Goal: Transaction & Acquisition: Purchase product/service

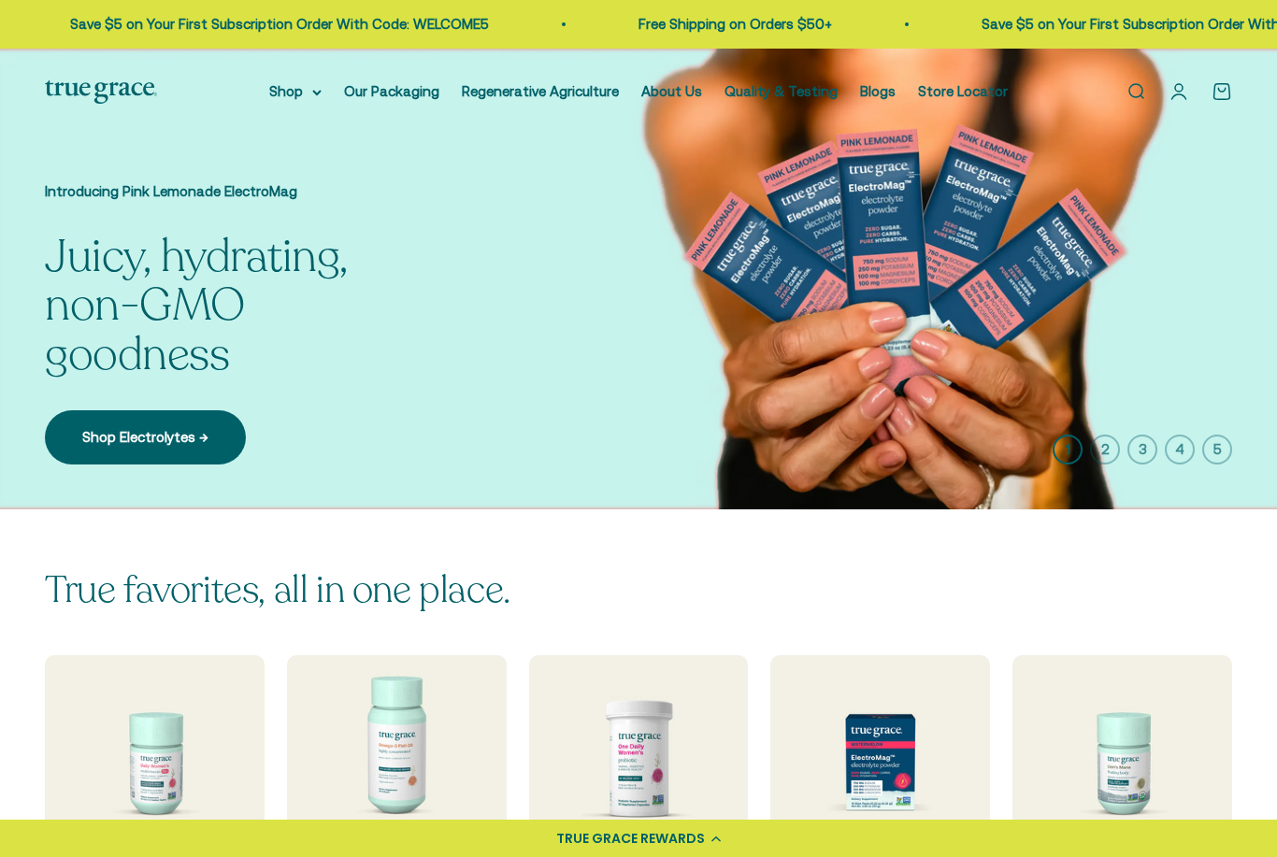
click at [312, 92] on icon at bounding box center [316, 93] width 9 height 7
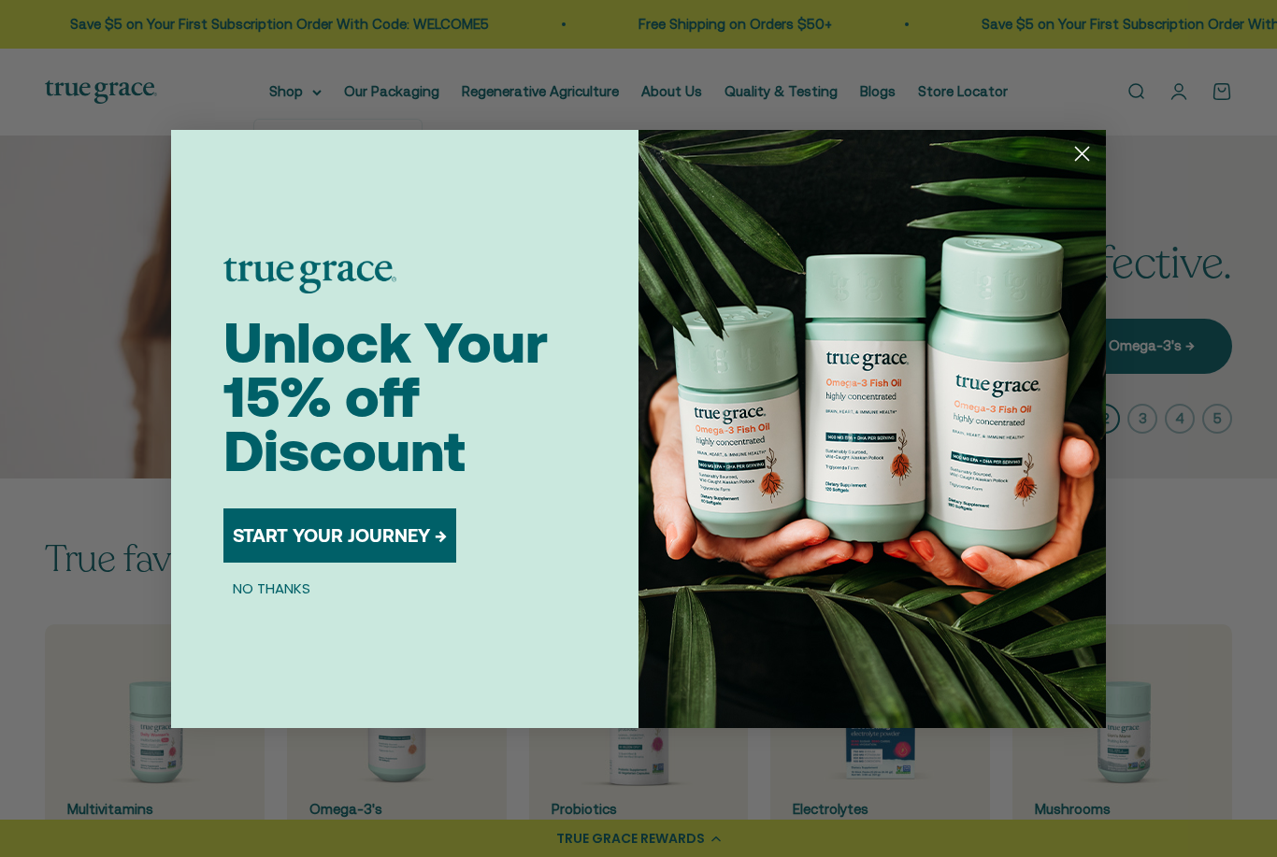
click at [1083, 151] on circle "Close dialog" at bounding box center [1082, 152] width 31 height 31
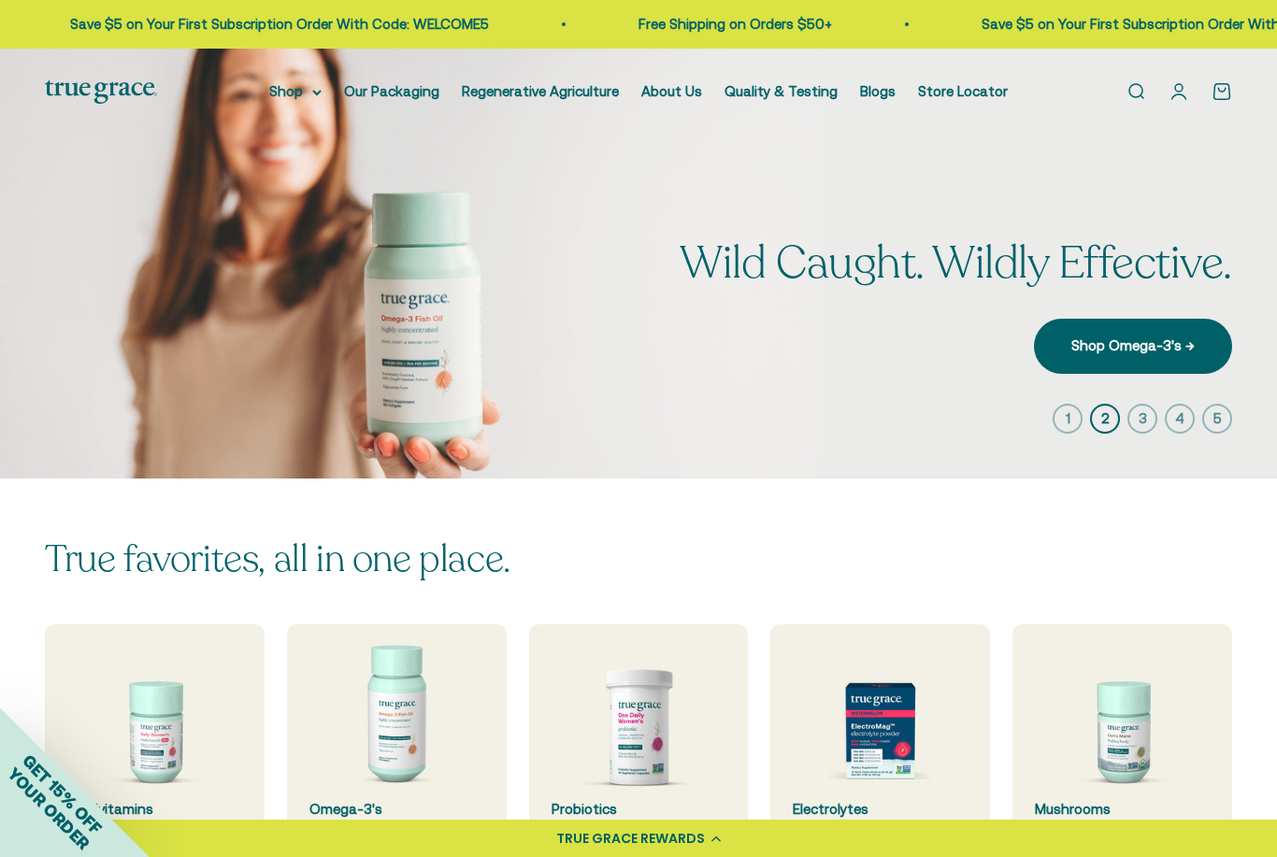
click at [311, 98] on summary "Shop" at bounding box center [295, 91] width 52 height 22
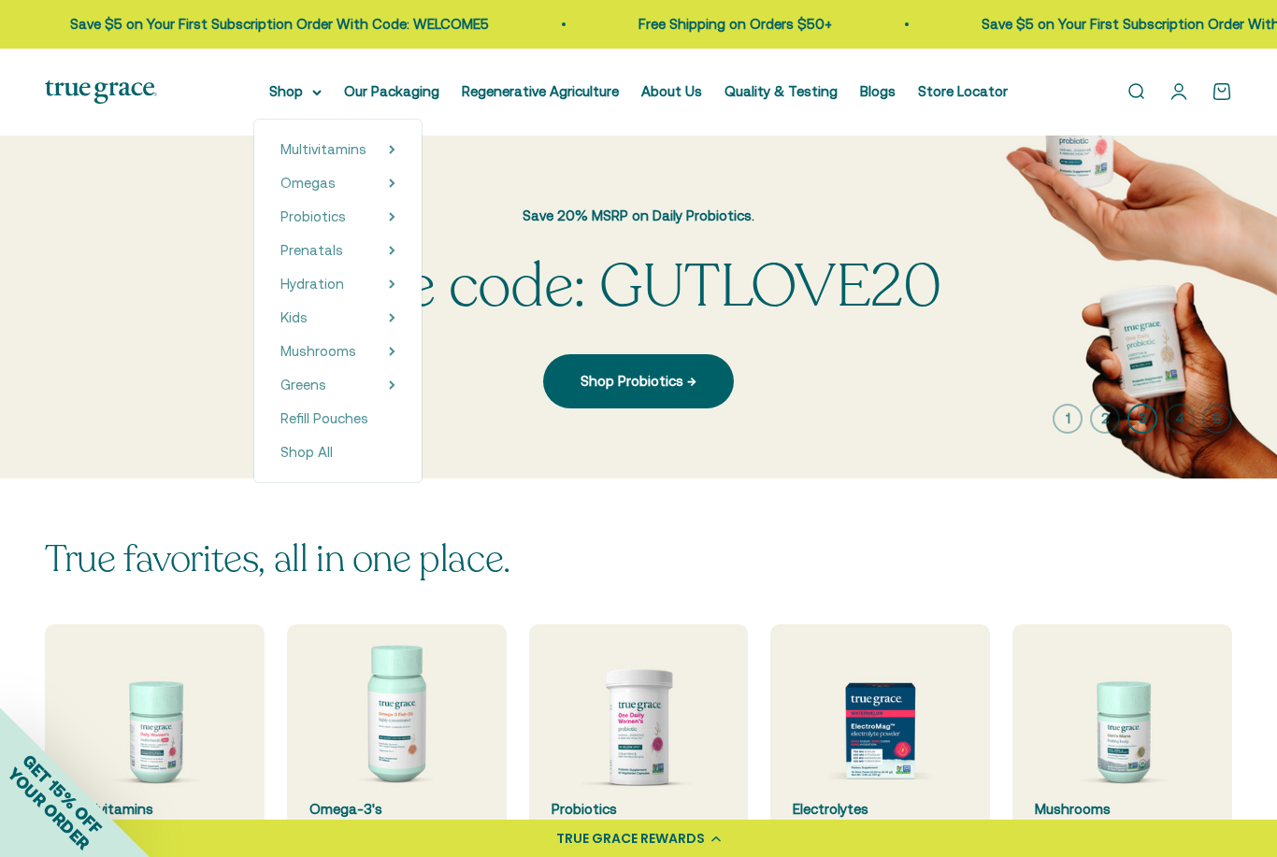
click at [390, 149] on icon at bounding box center [392, 149] width 4 height 7
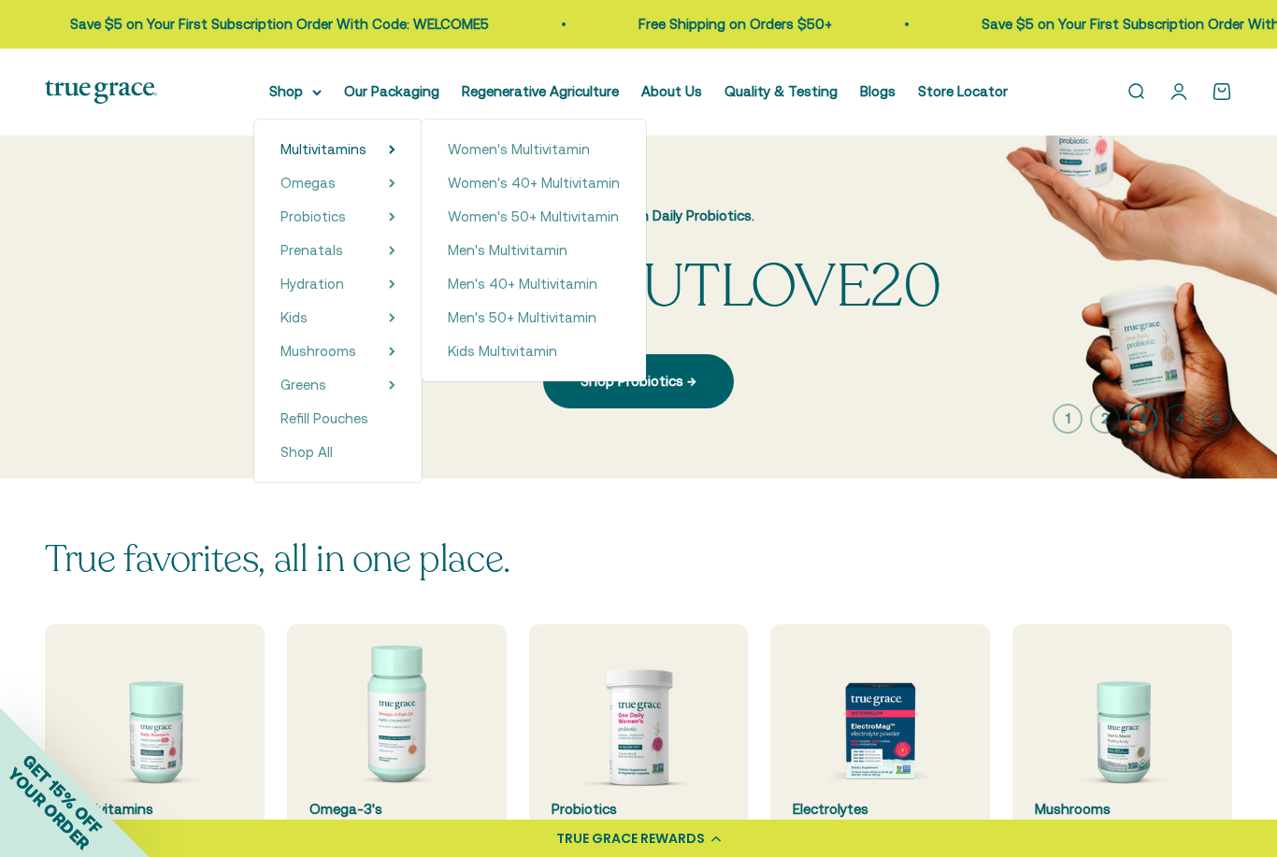
click at [579, 215] on span "Women's 50+ Multivitamin" at bounding box center [533, 217] width 171 height 16
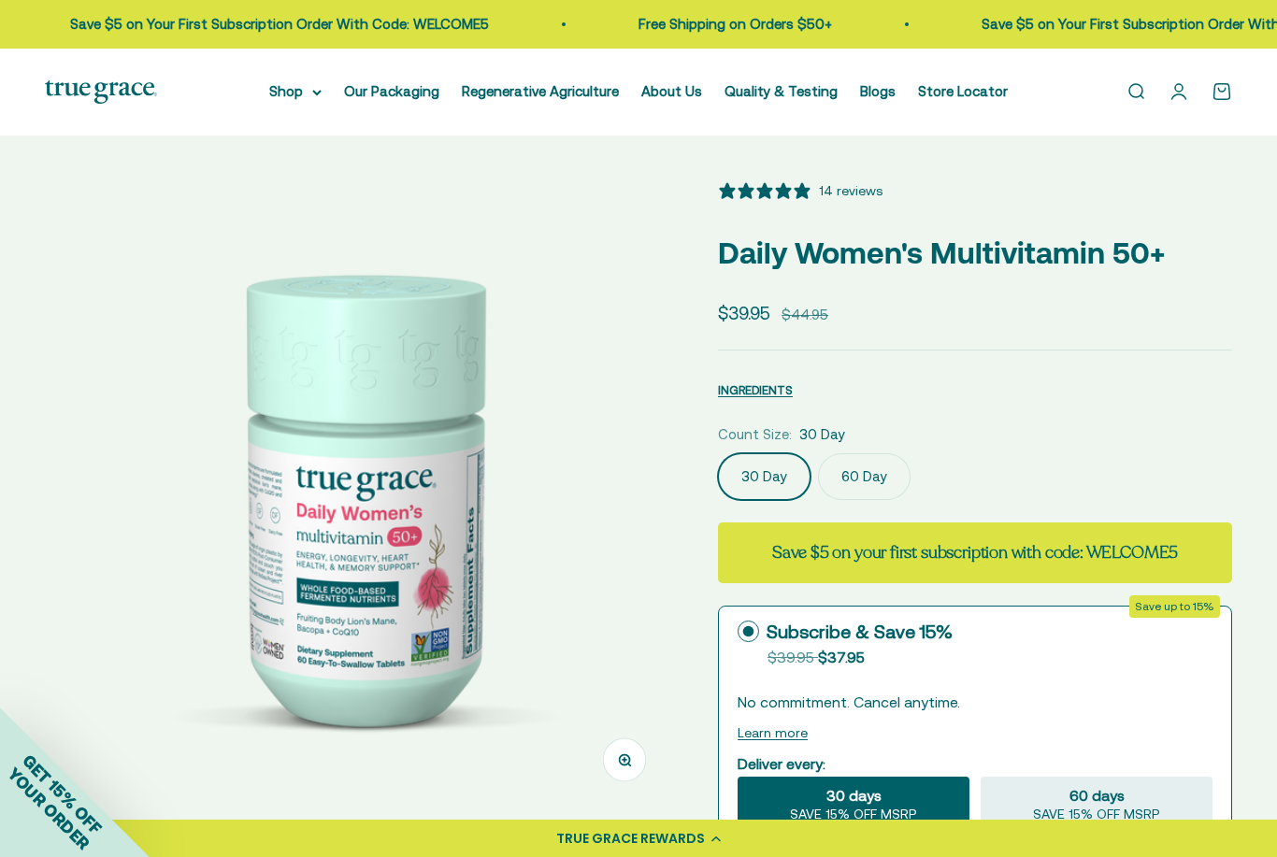
select select "3"
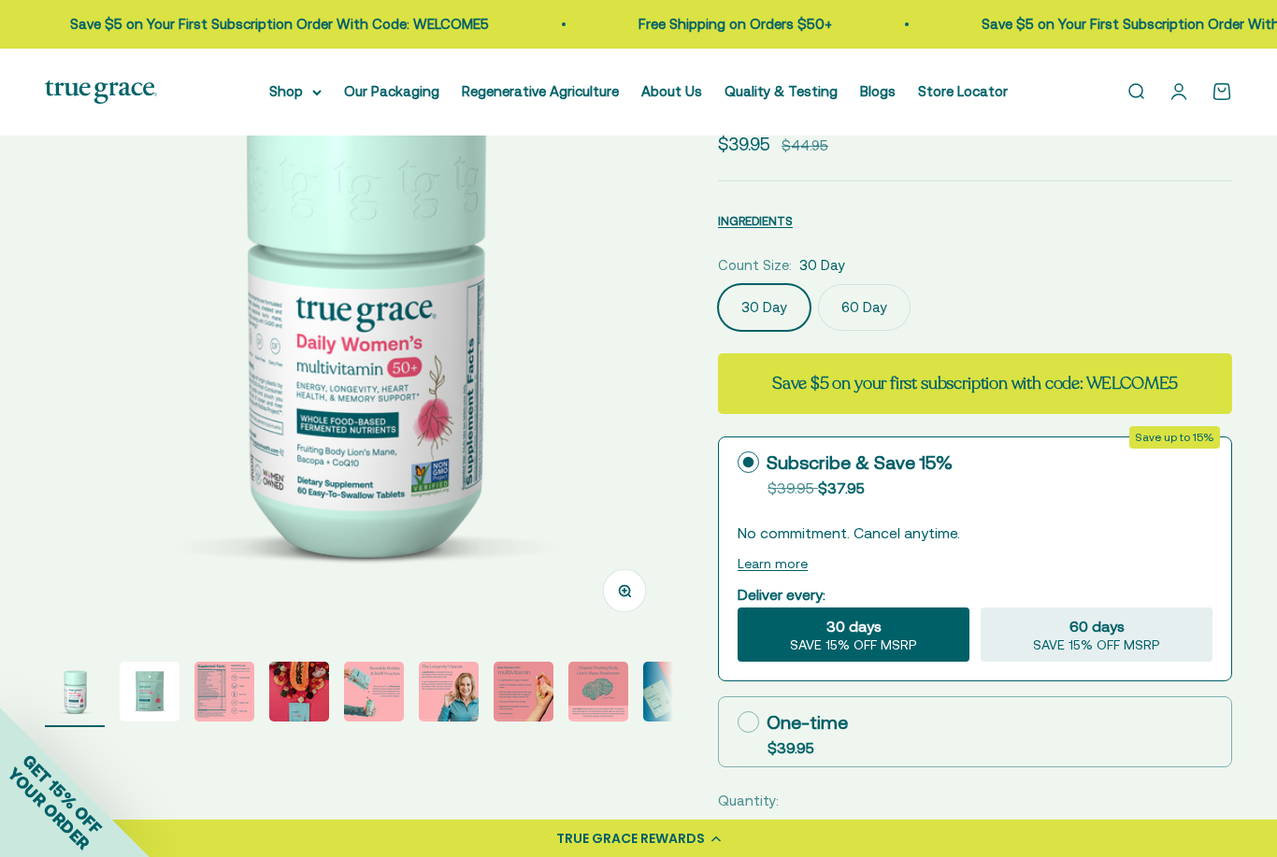
scroll to position [151, 0]
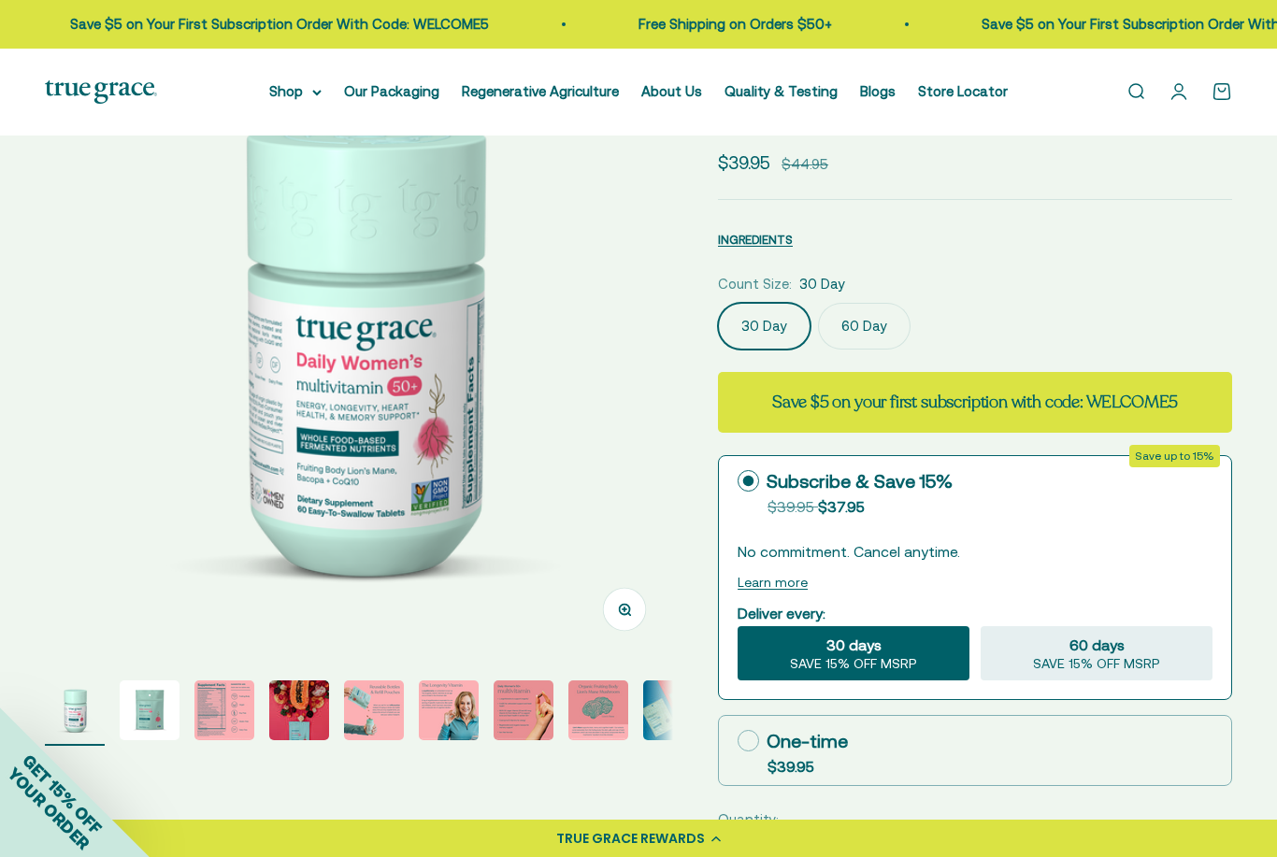
click at [216, 692] on img "Go to item 3" at bounding box center [224, 711] width 60 height 60
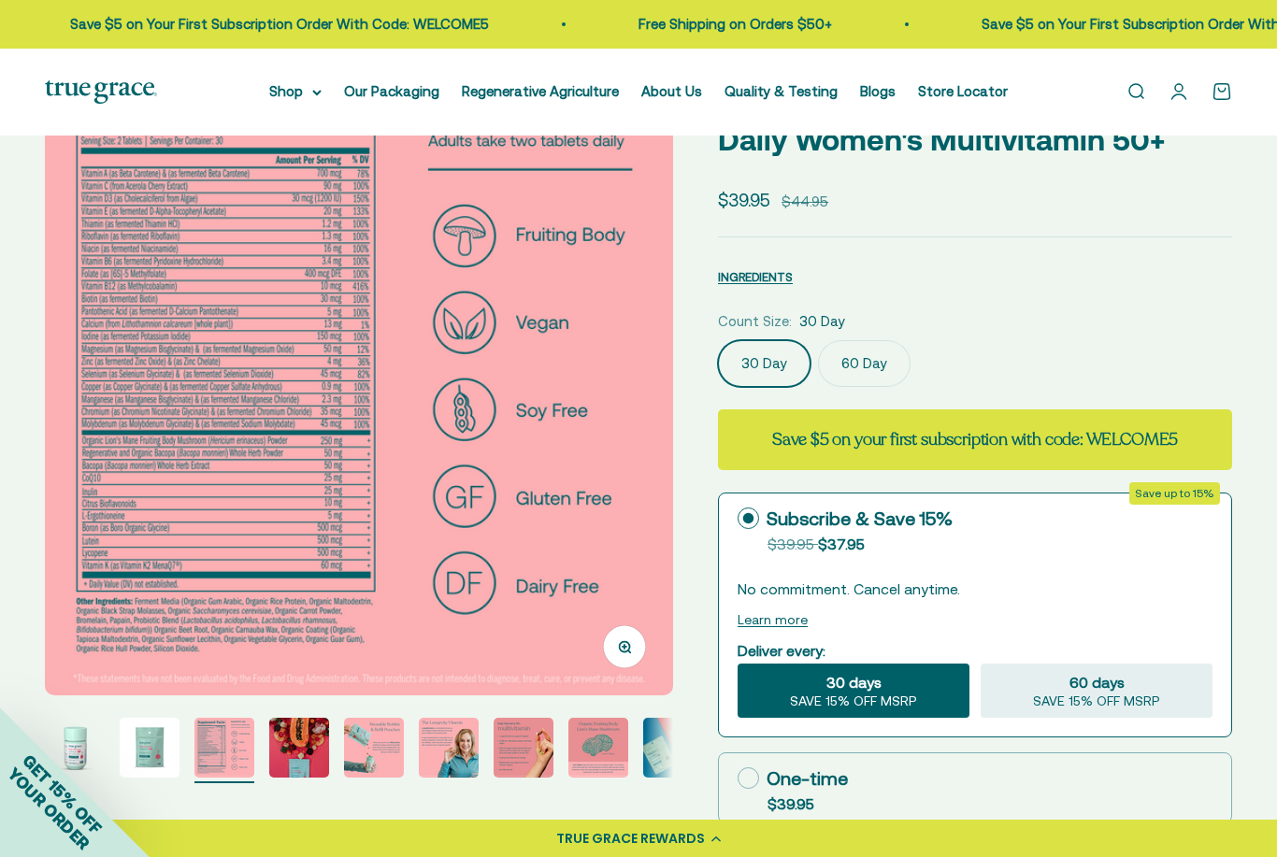
scroll to position [112, 0]
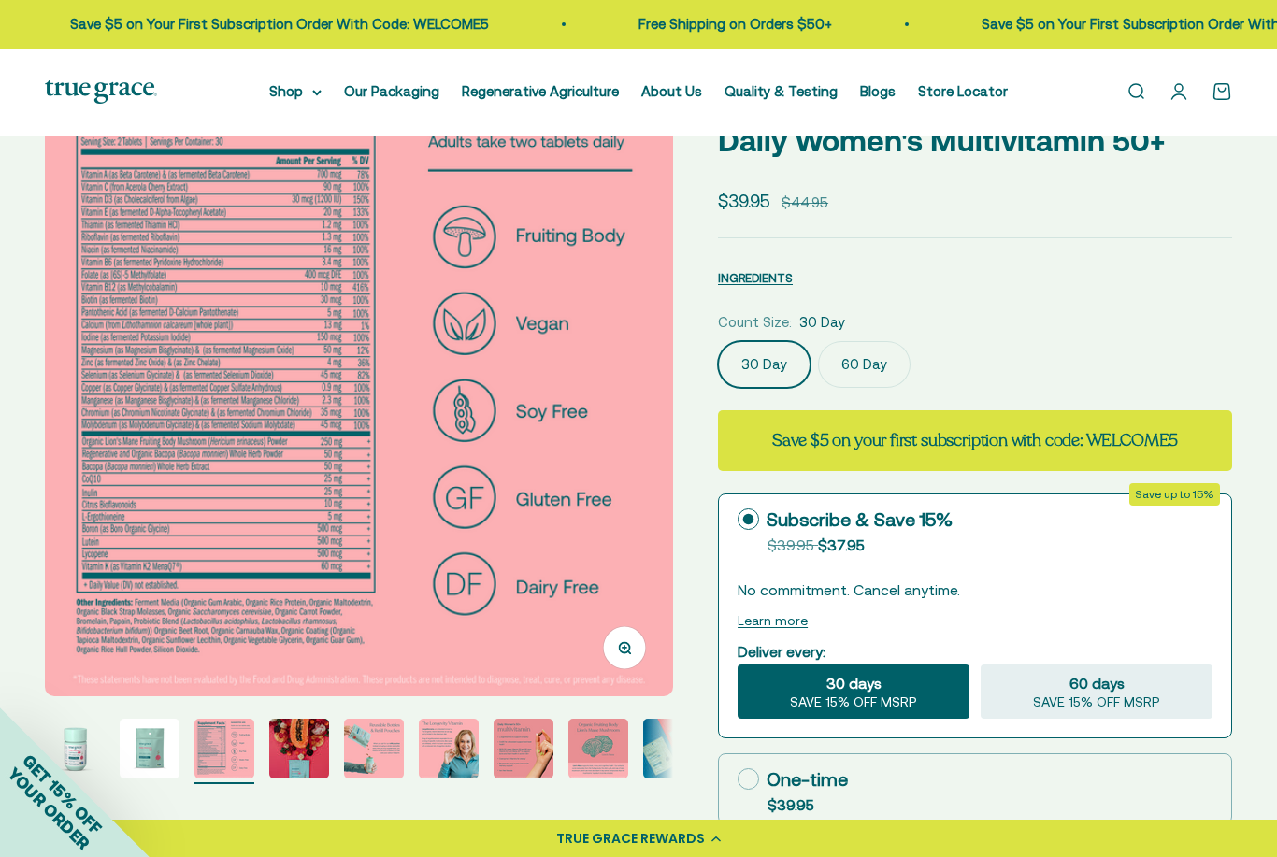
click at [311, 752] on img "Go to item 4" at bounding box center [299, 749] width 60 height 60
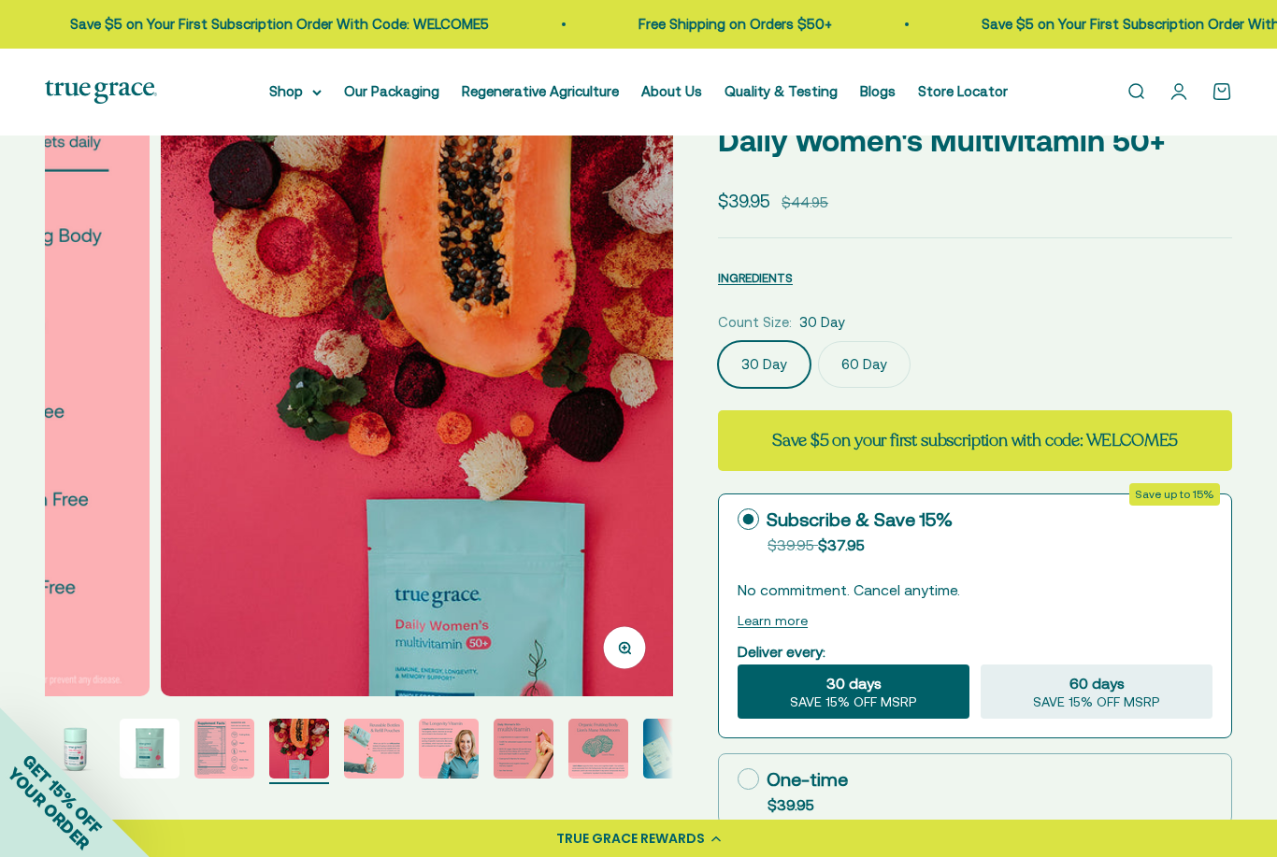
scroll to position [0, 1919]
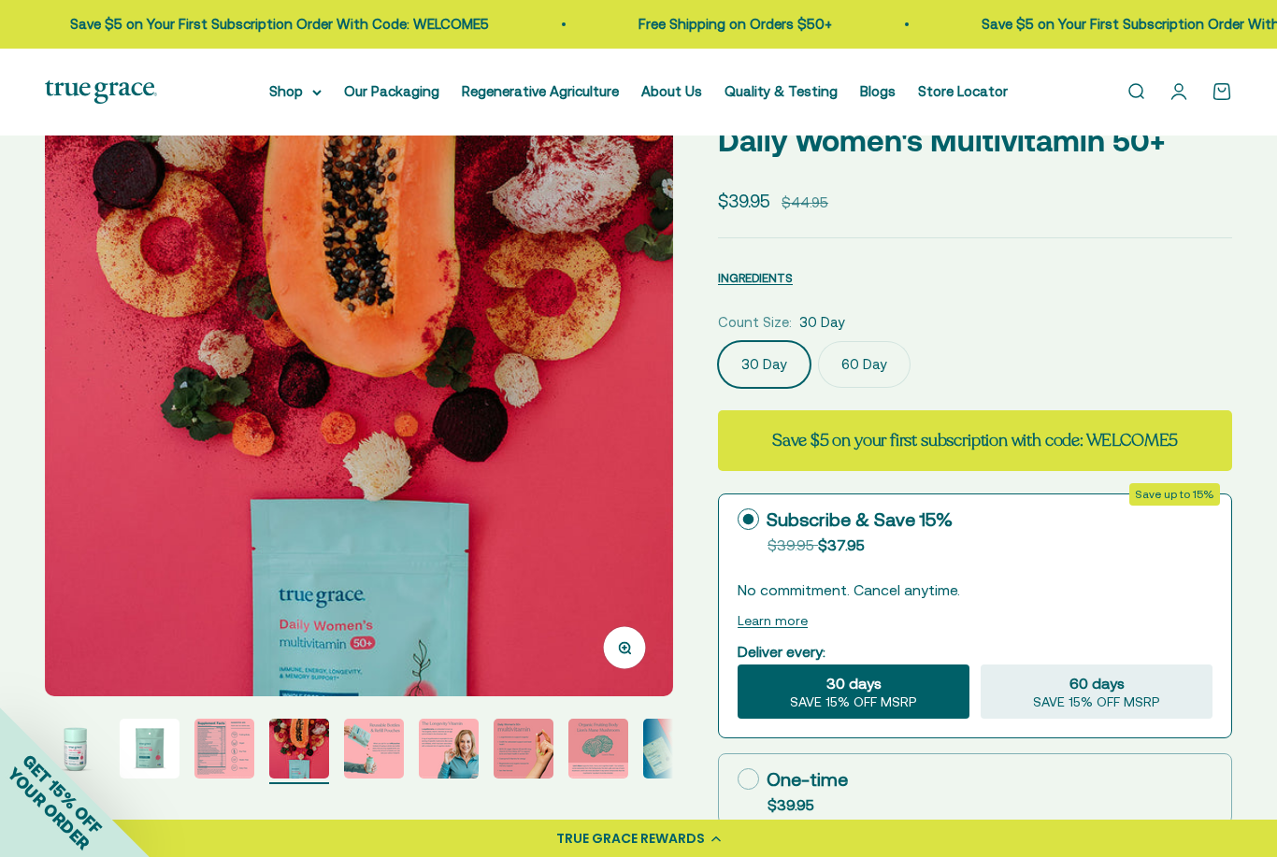
click at [375, 753] on img "Go to item 5" at bounding box center [374, 749] width 60 height 60
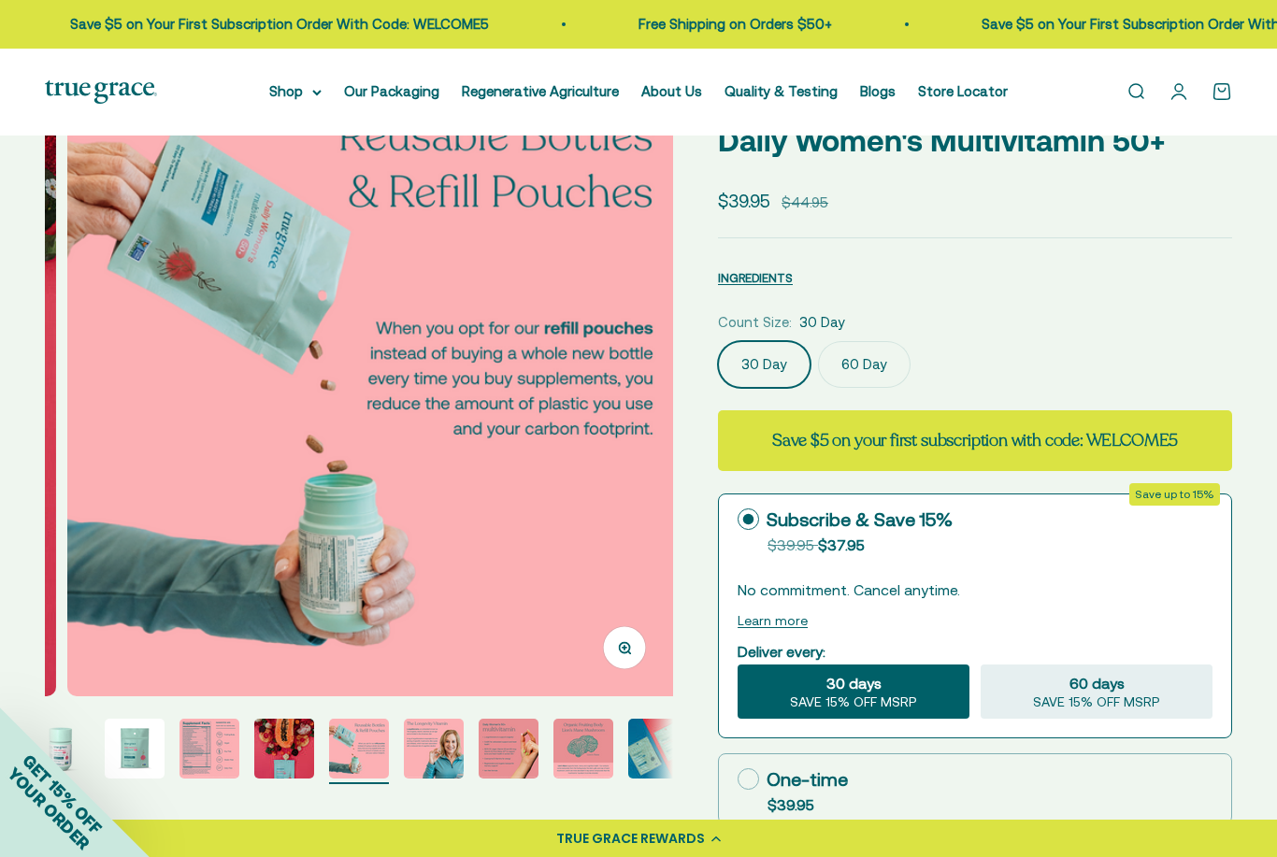
scroll to position [0, 15]
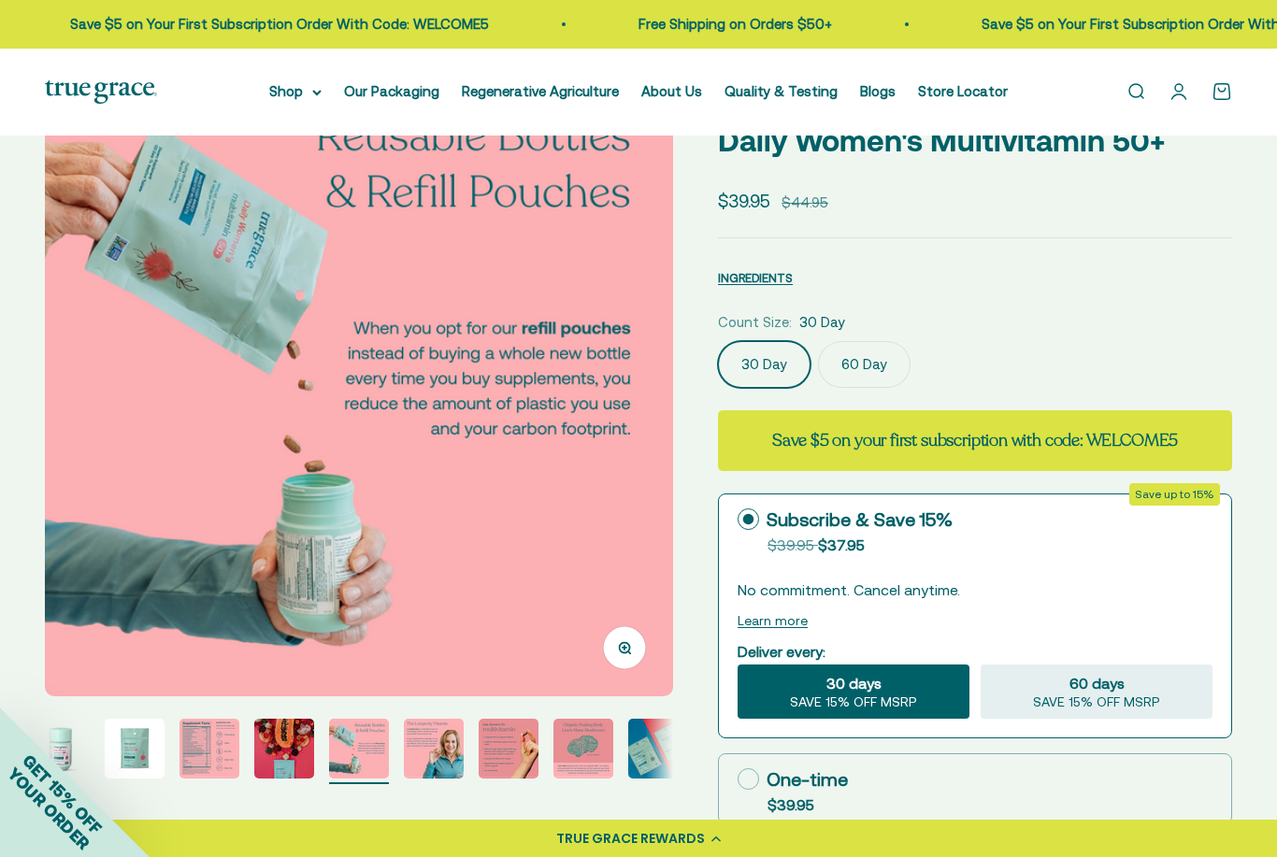
click at [430, 744] on img "Go to item 6" at bounding box center [434, 749] width 60 height 60
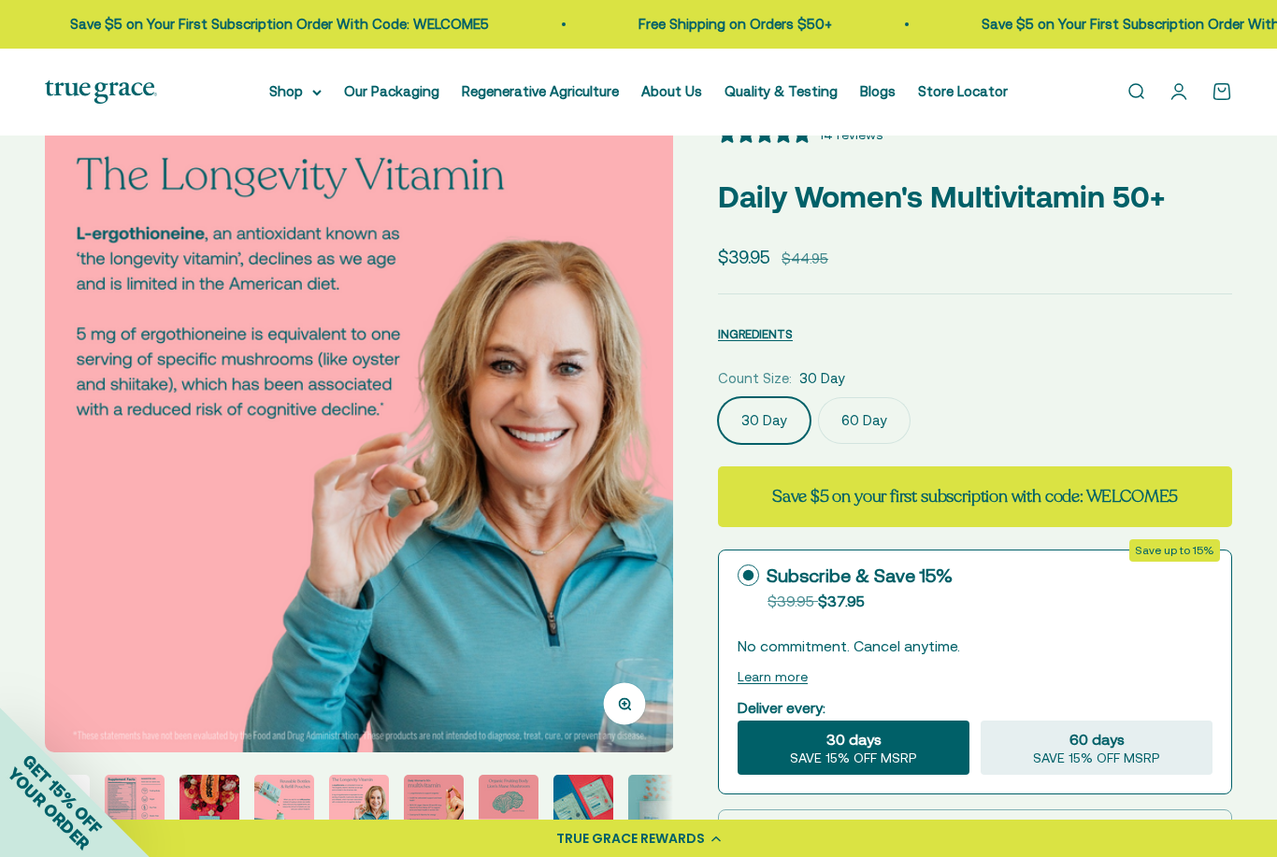
scroll to position [33, 0]
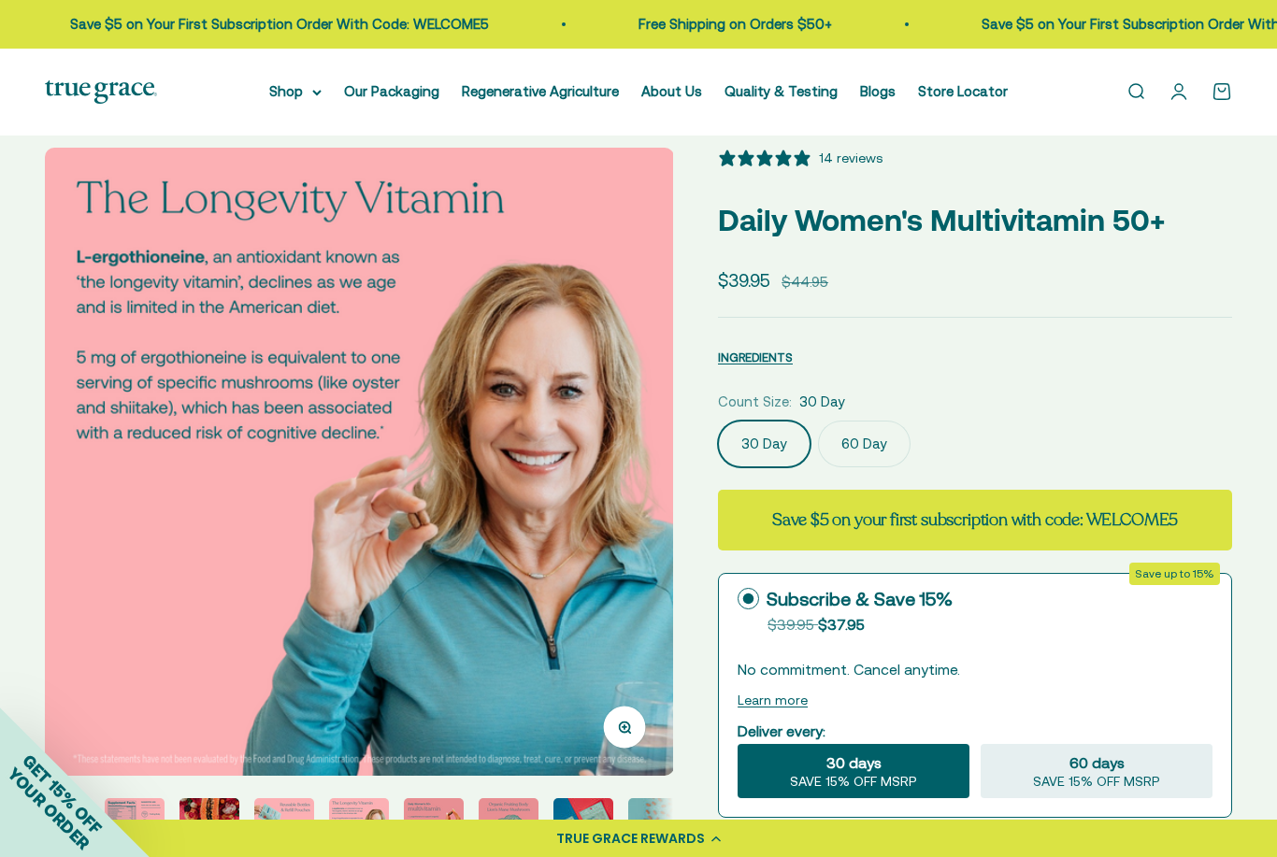
click at [442, 824] on img "Go to item 7" at bounding box center [434, 829] width 60 height 60
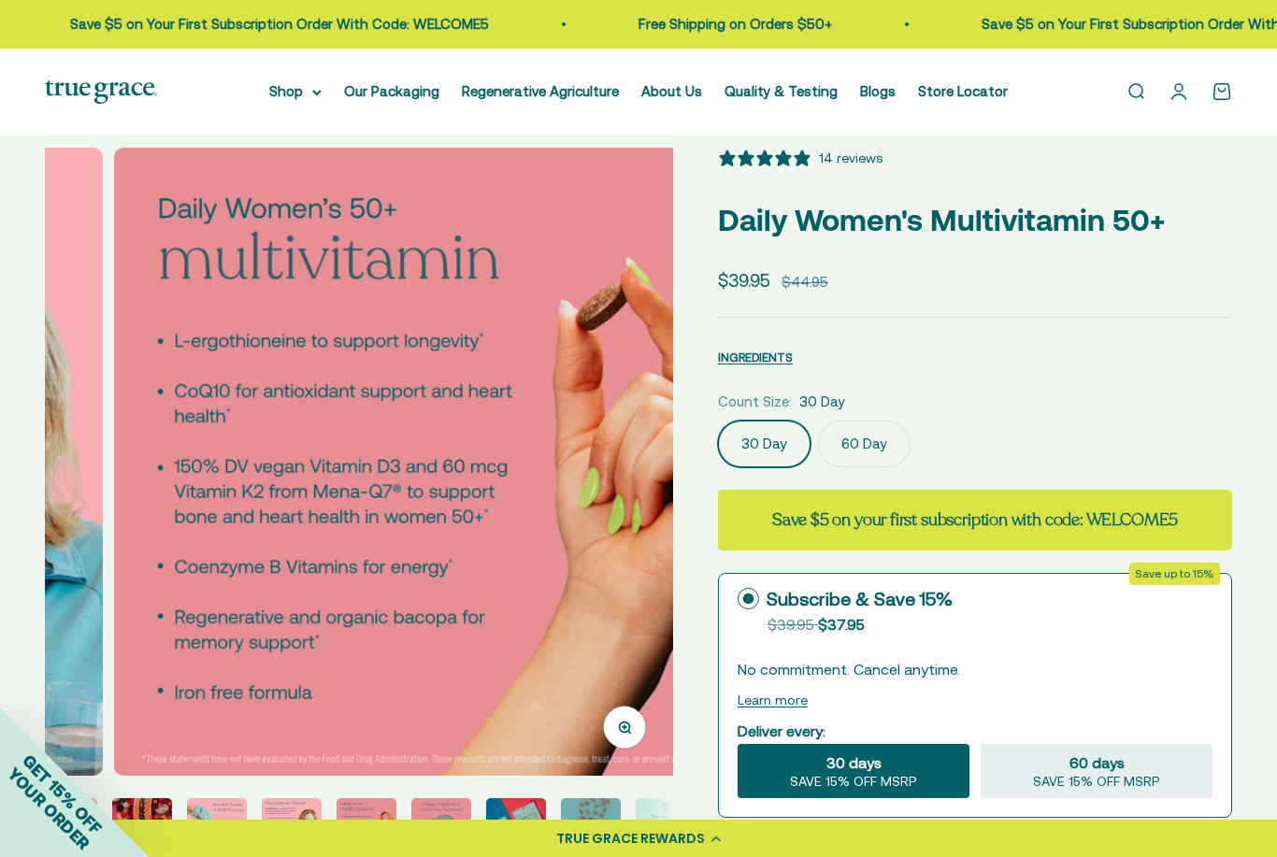
scroll to position [0, 3838]
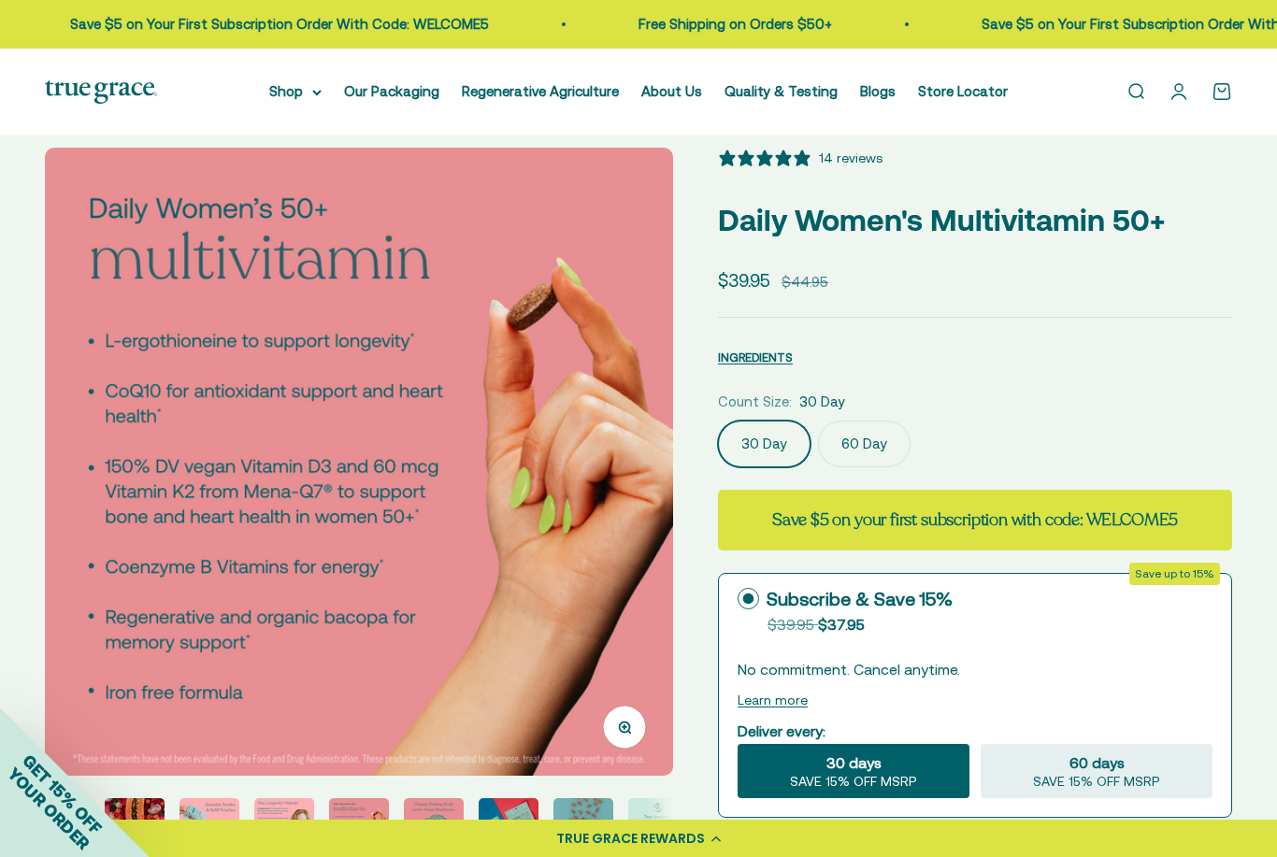
click at [448, 828] on img "Go to item 8" at bounding box center [434, 829] width 60 height 60
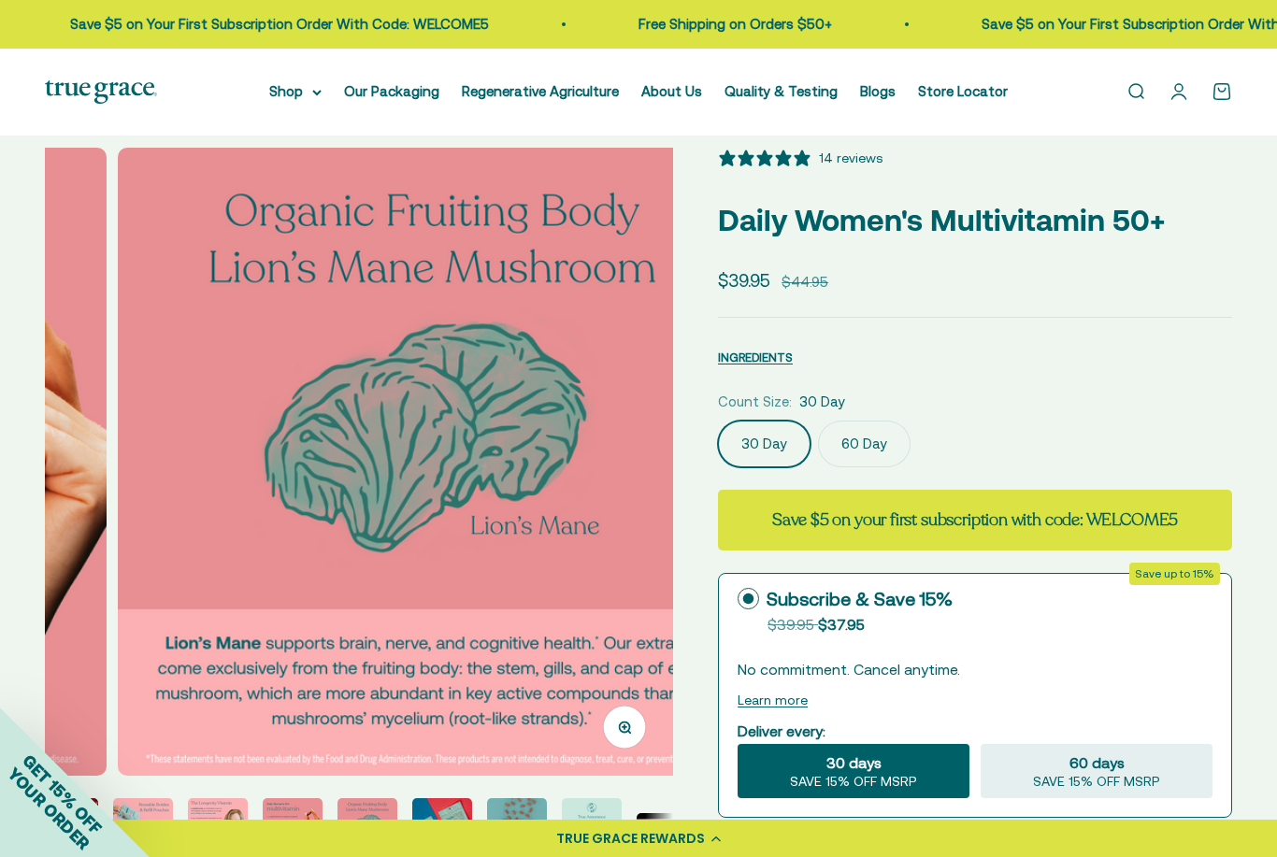
scroll to position [0, 4478]
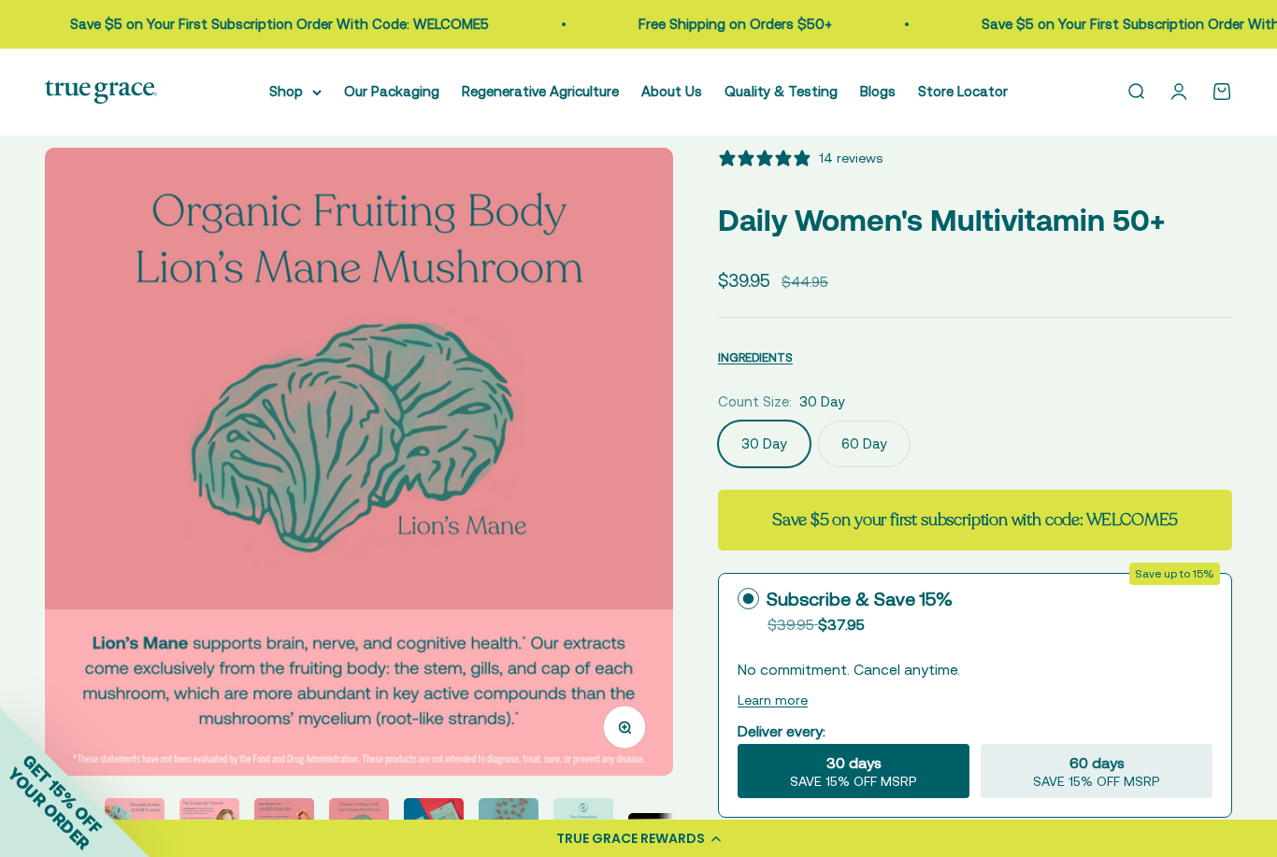
click at [442, 831] on img "Go to item 9" at bounding box center [434, 829] width 60 height 60
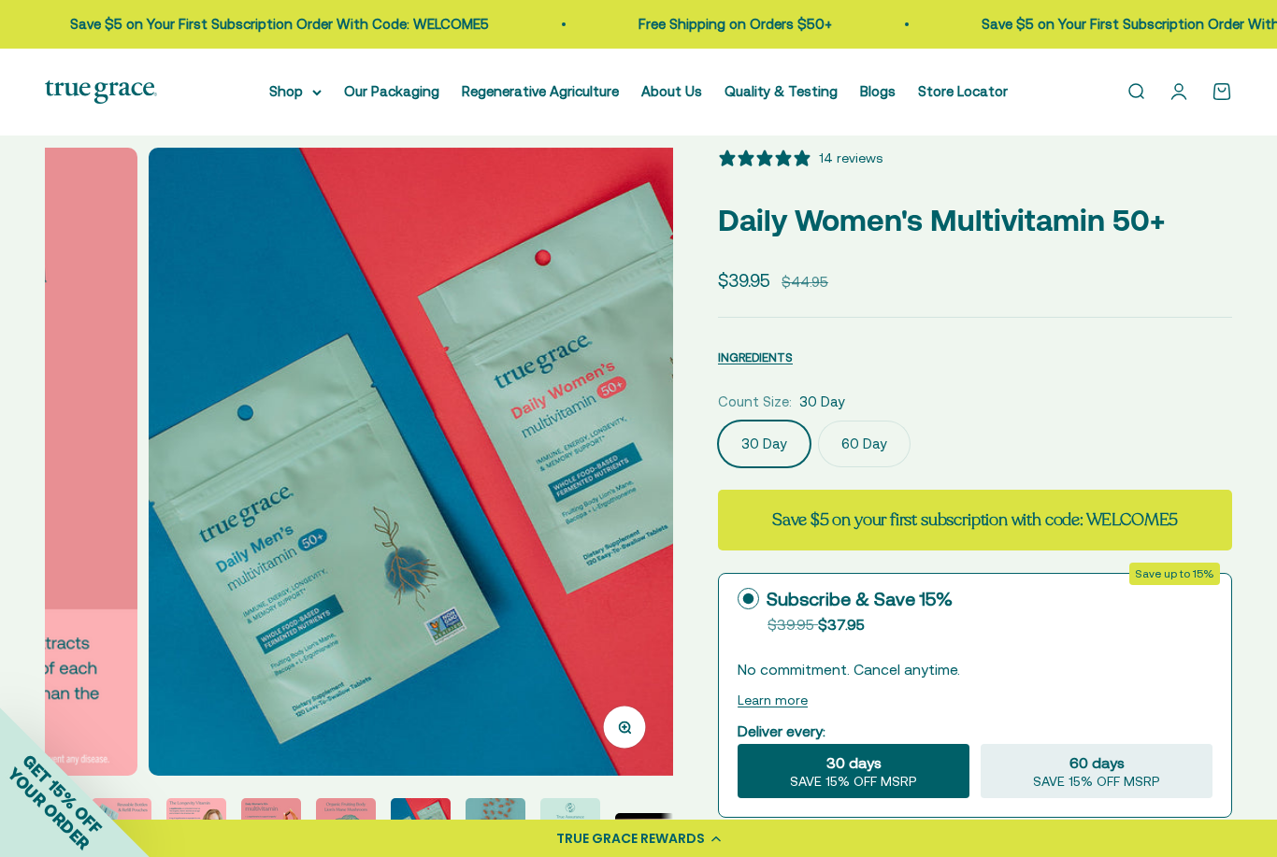
scroll to position [0, 254]
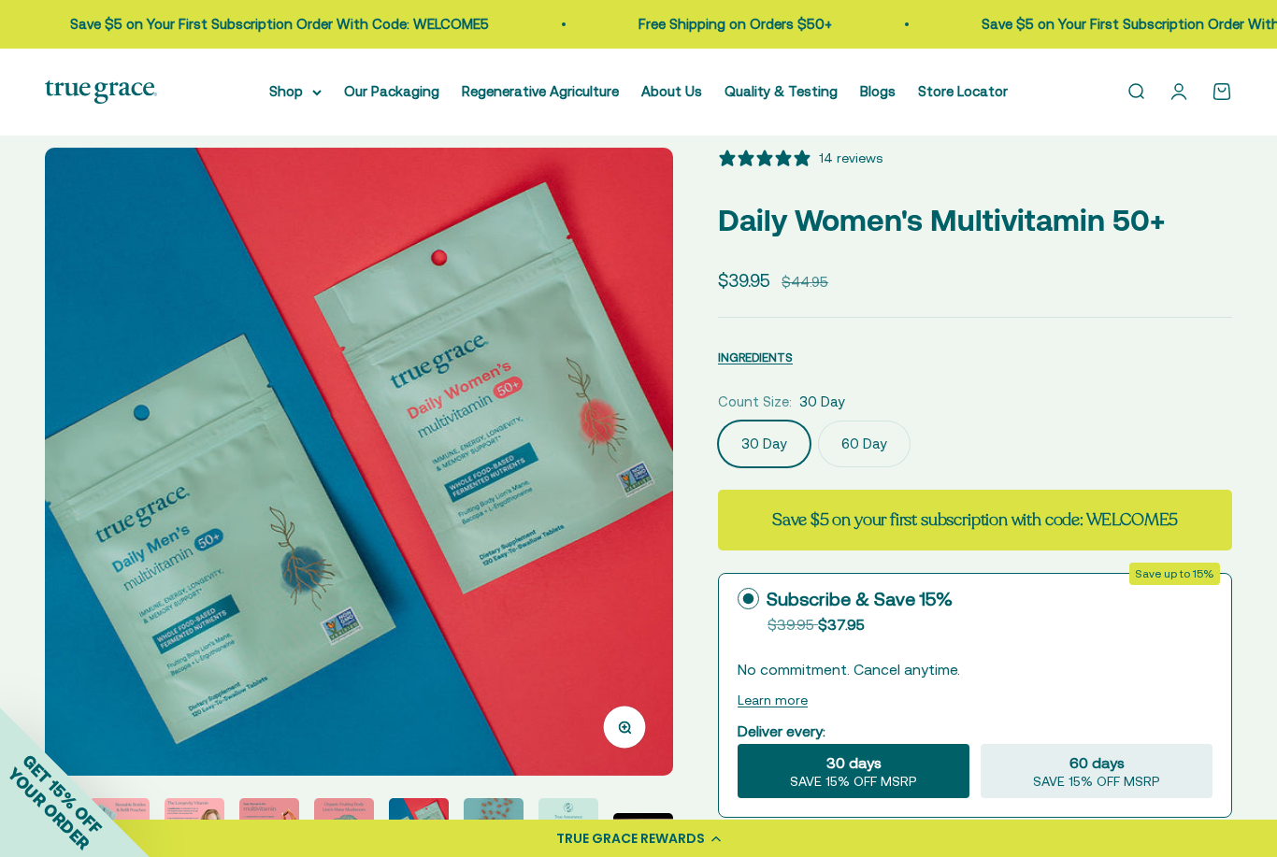
click at [493, 825] on img "Go to item 10" at bounding box center [494, 829] width 60 height 60
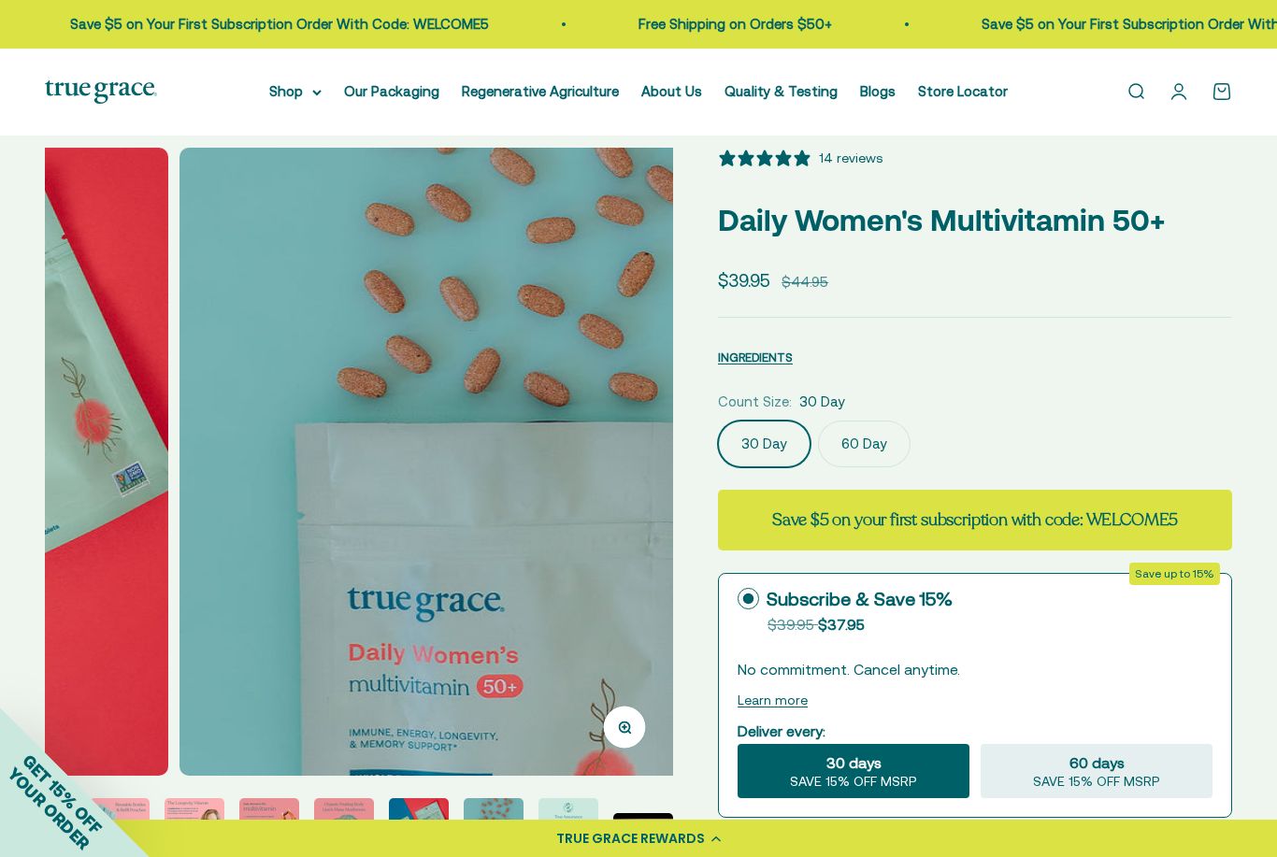
scroll to position [0, 5757]
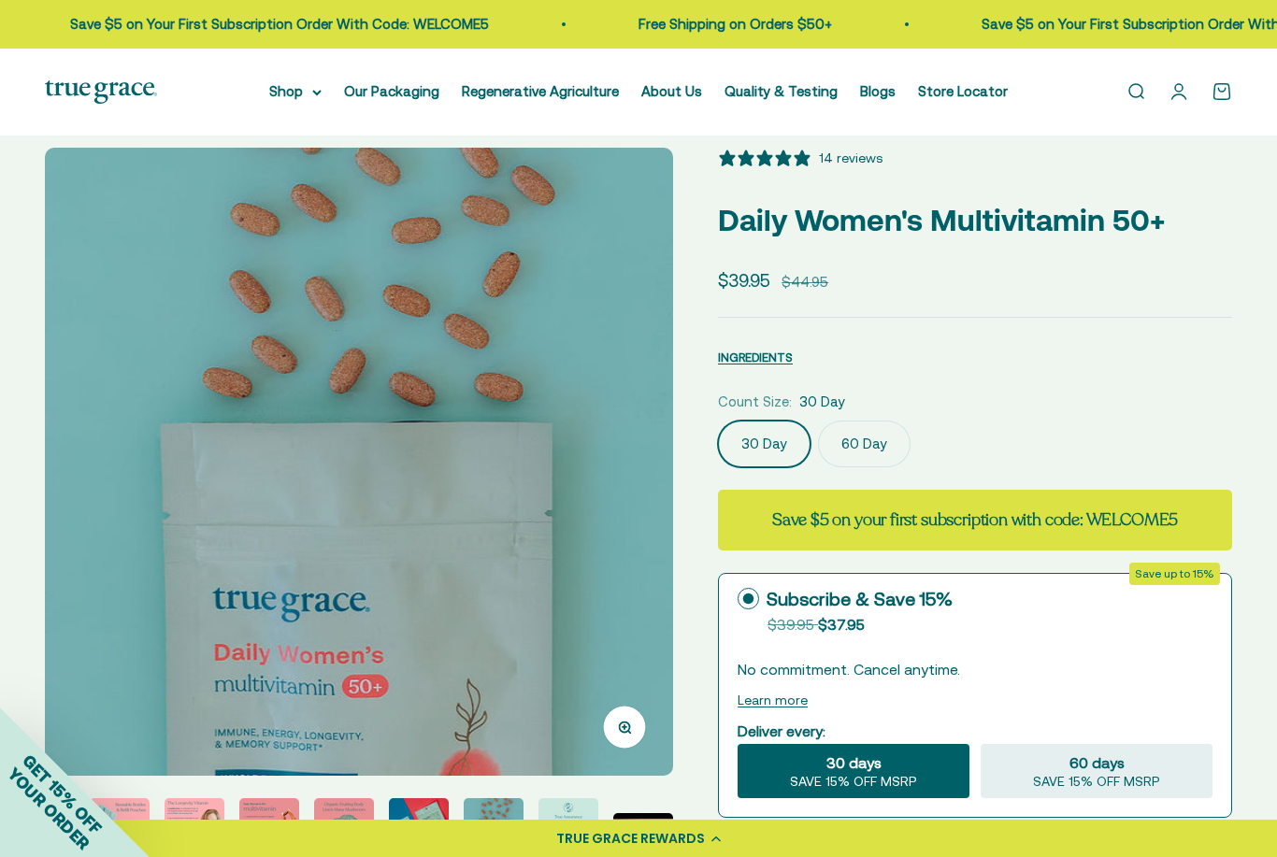
click at [586, 822] on img "Go to item 11" at bounding box center [569, 829] width 60 height 60
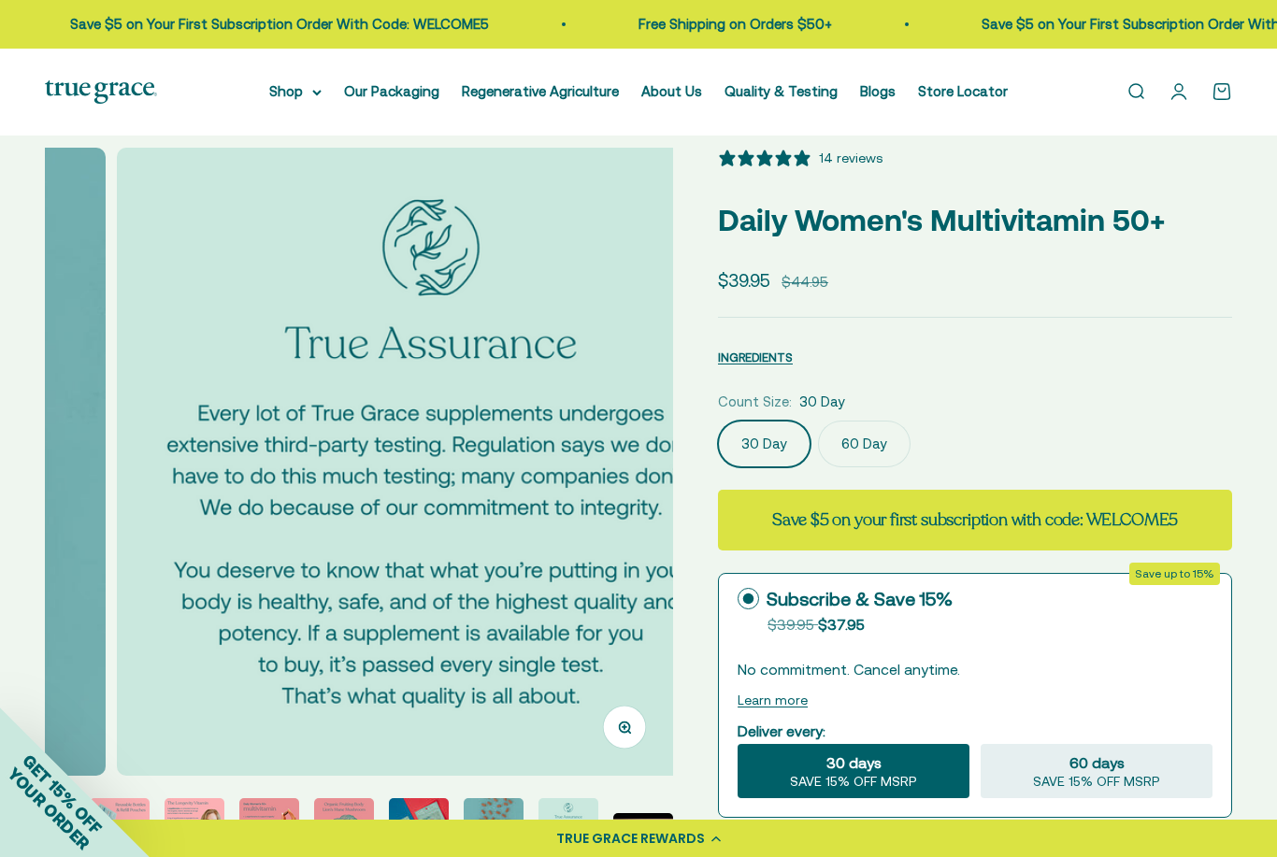
scroll to position [0, 0]
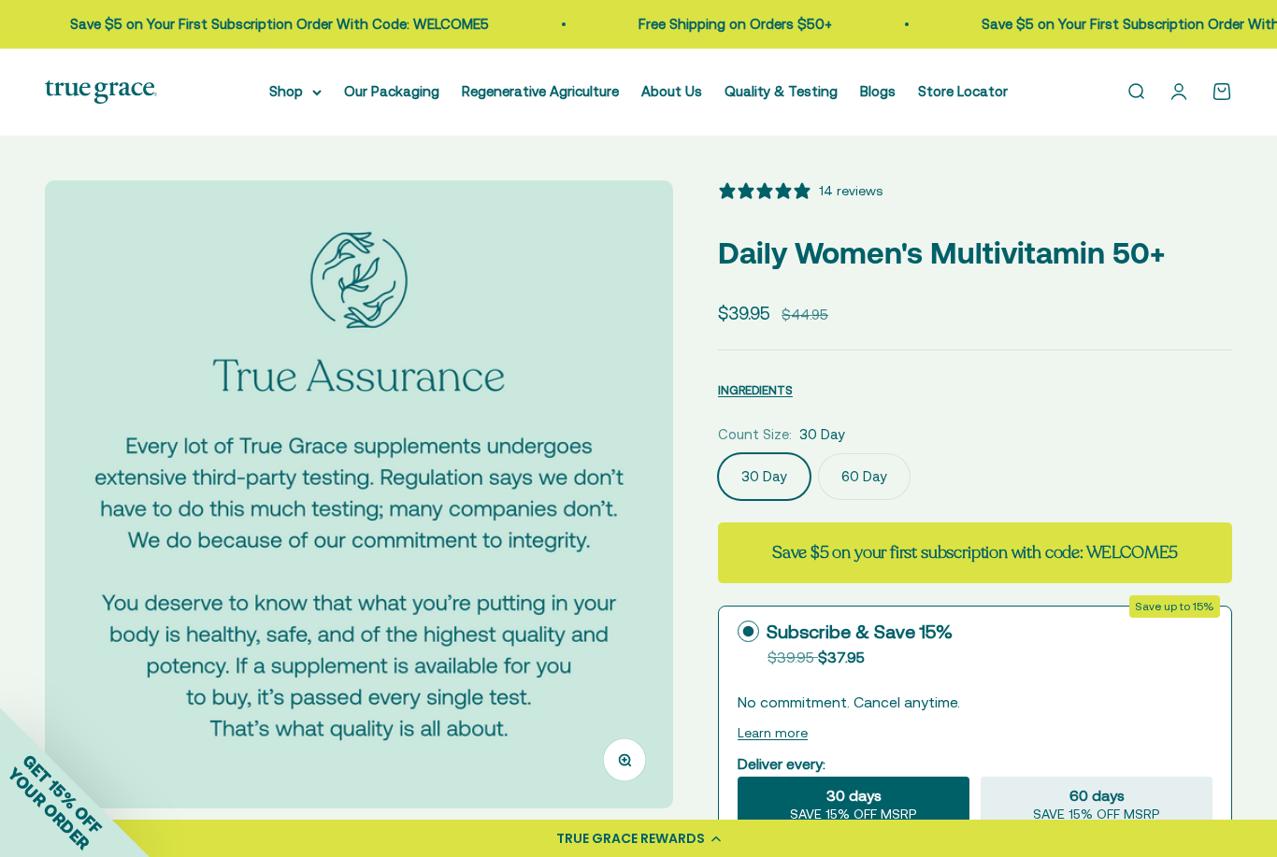
click at [289, 94] on summary "Shop" at bounding box center [295, 91] width 52 height 22
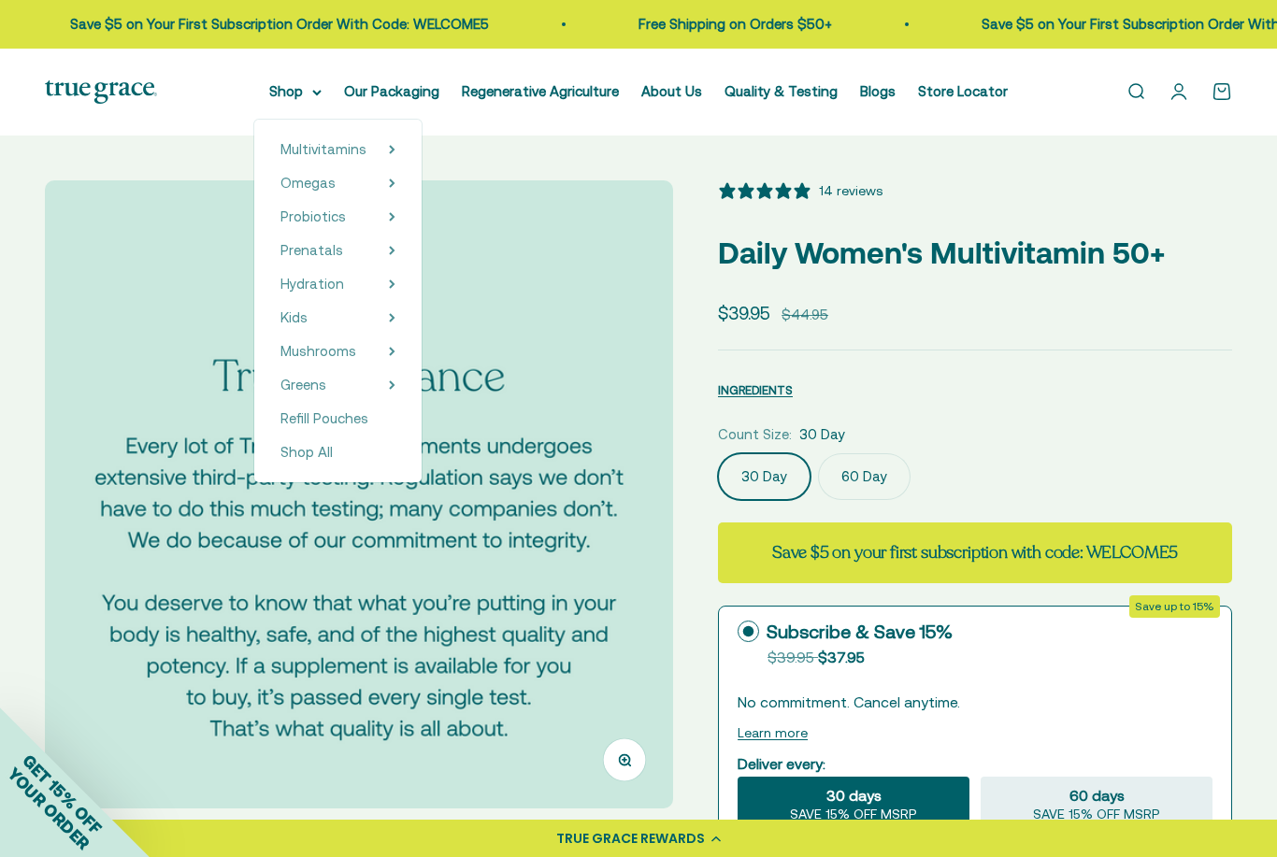
click at [390, 151] on icon at bounding box center [392, 149] width 4 height 7
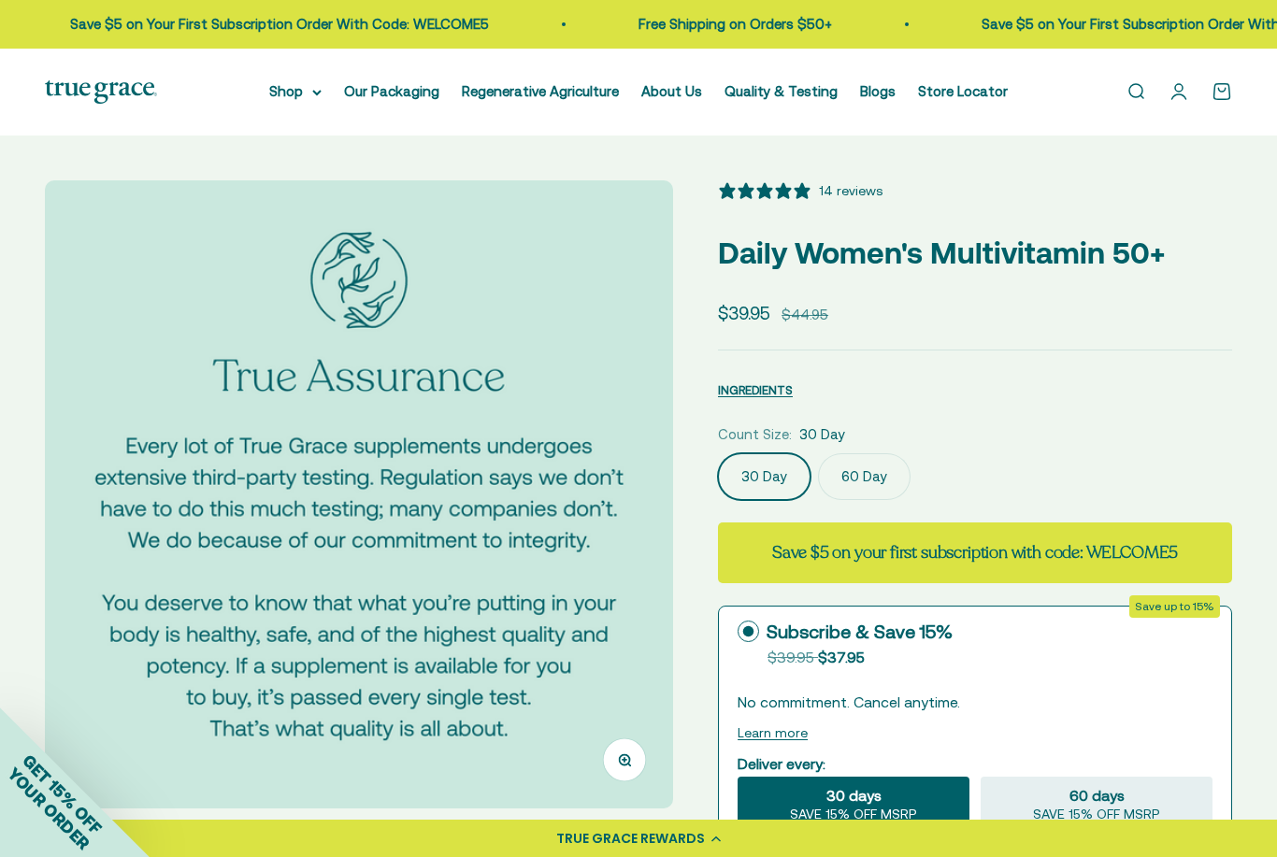
click at [861, 188] on div "14 reviews" at bounding box center [851, 190] width 64 height 21
